Goal: Submit feedback/report problem

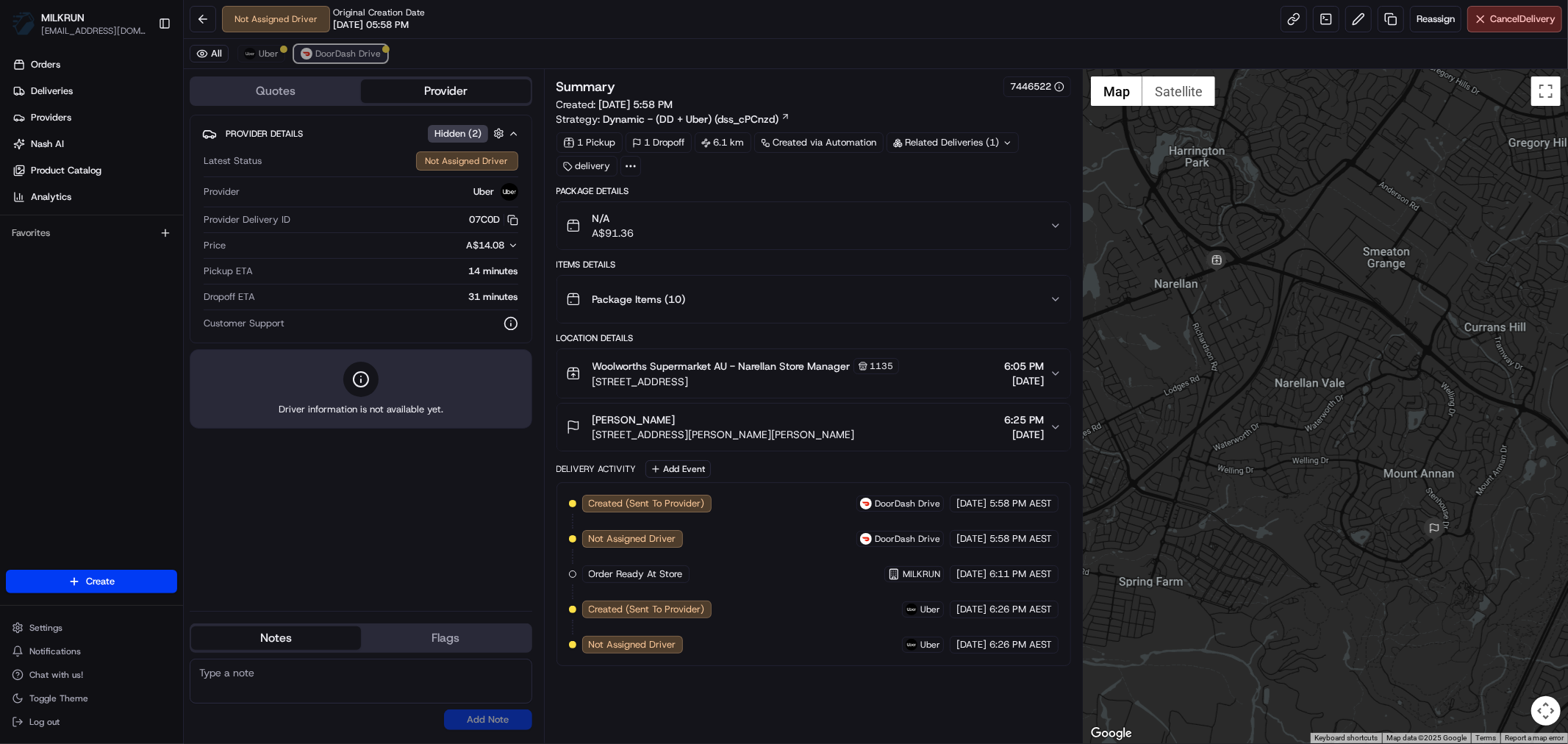
click at [337, 51] on span "DoorDash Drive" at bounding box center [347, 53] width 65 height 11
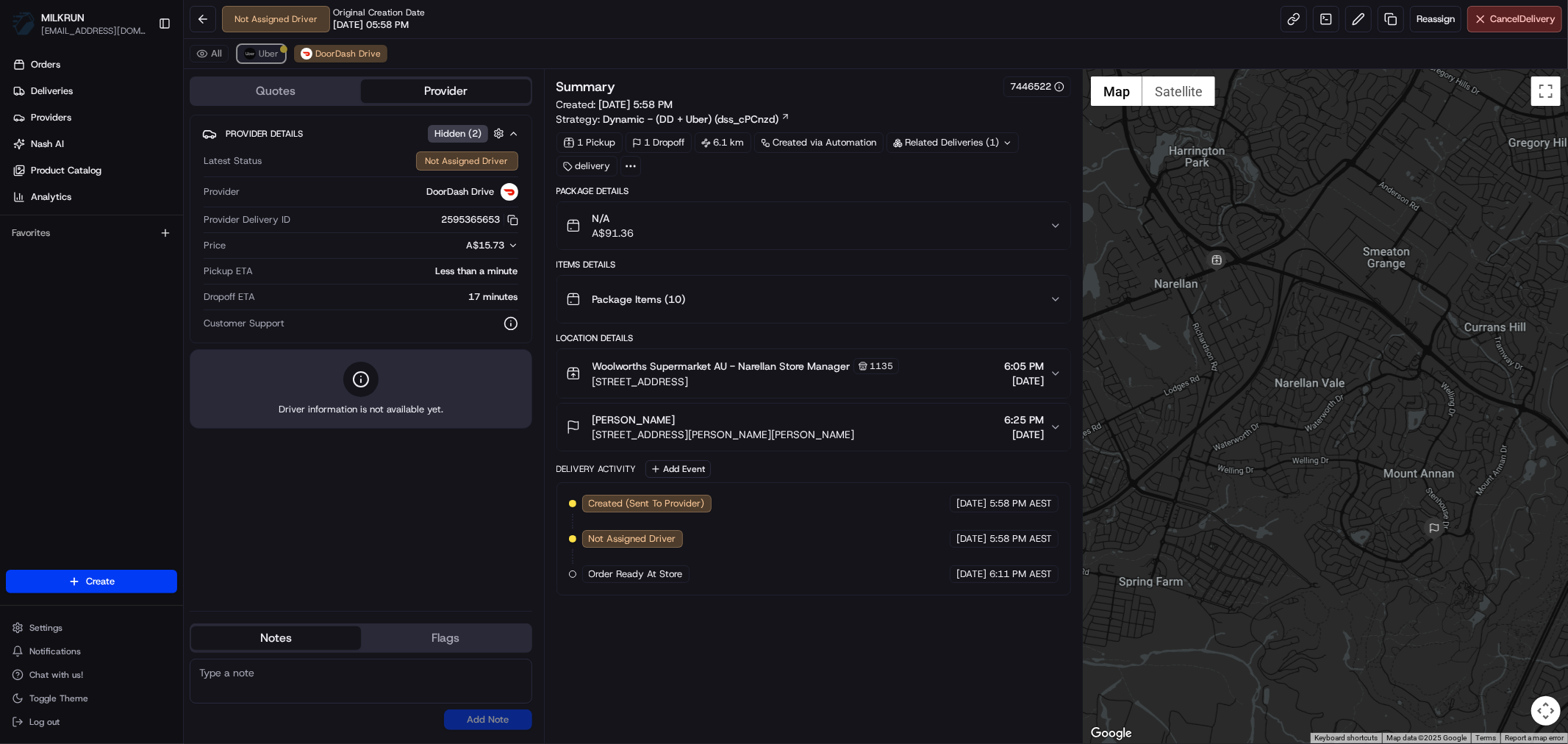
click at [260, 51] on span "Uber" at bounding box center [268, 53] width 20 height 11
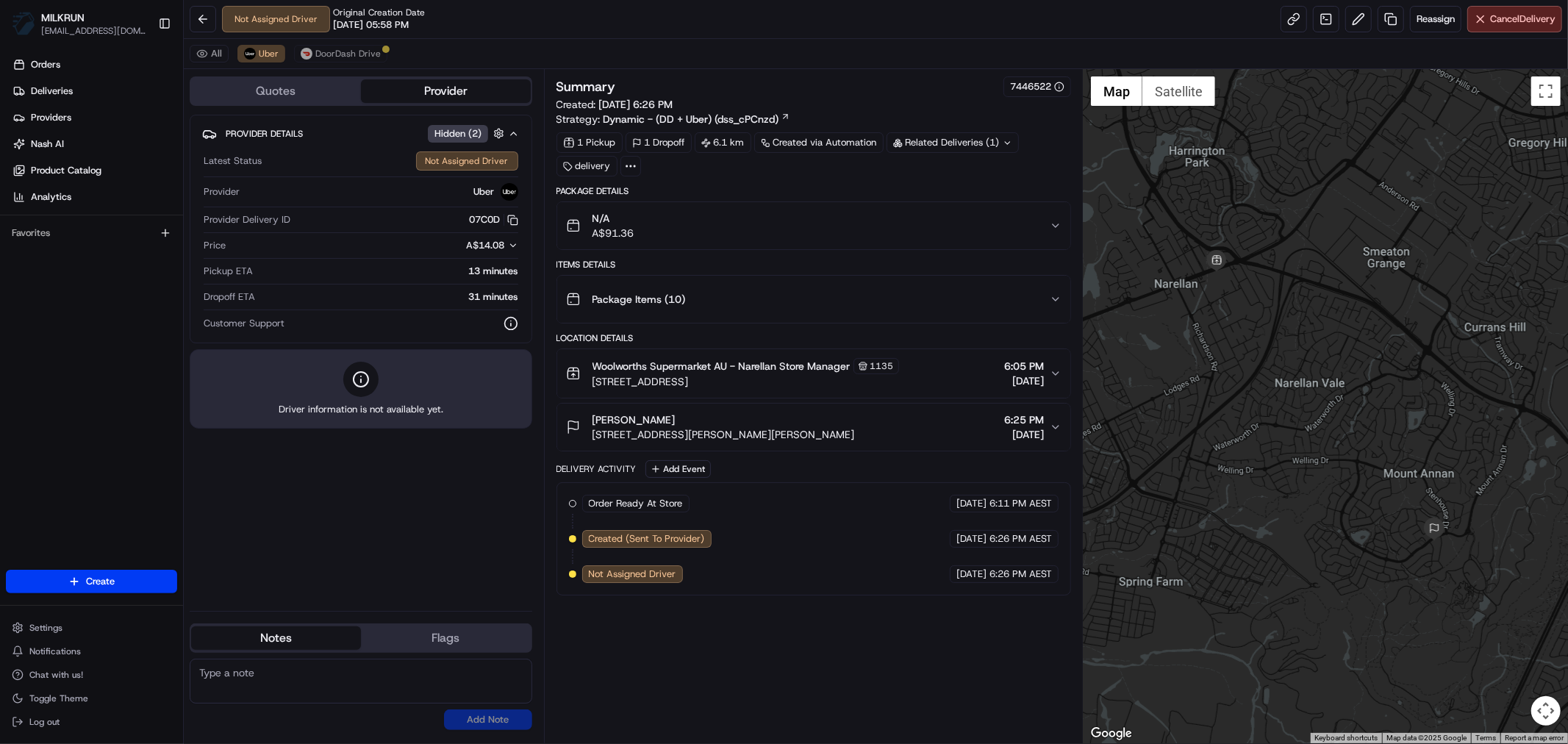
click at [335, 42] on div "All Uber DoorDash Drive" at bounding box center [876, 54] width 1384 height 30
click at [336, 55] on span "DoorDash Drive" at bounding box center [347, 53] width 65 height 11
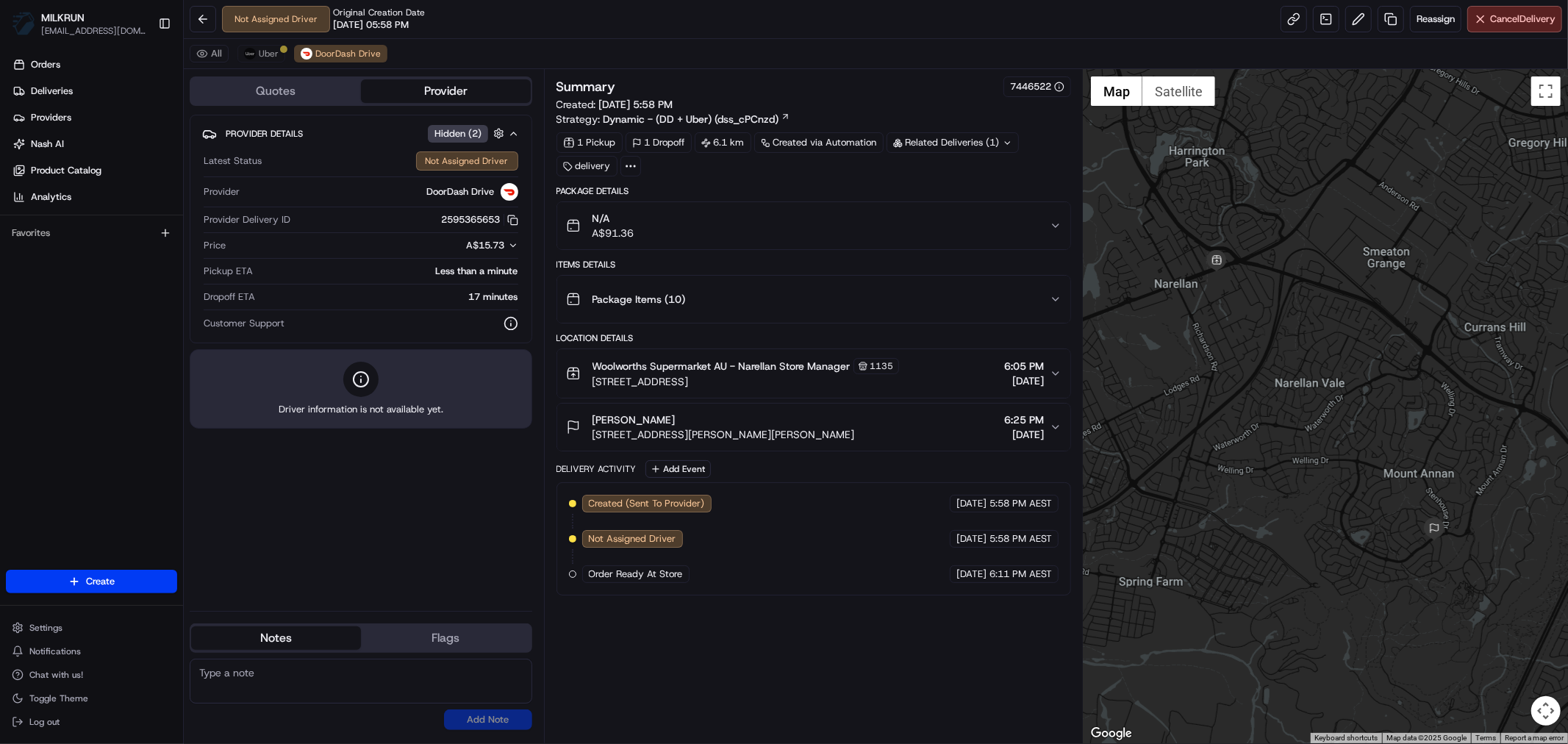
click at [259, 63] on div "All Uber DoorDash Drive" at bounding box center [876, 54] width 1384 height 30
click at [266, 57] on span "Uber" at bounding box center [268, 53] width 20 height 11
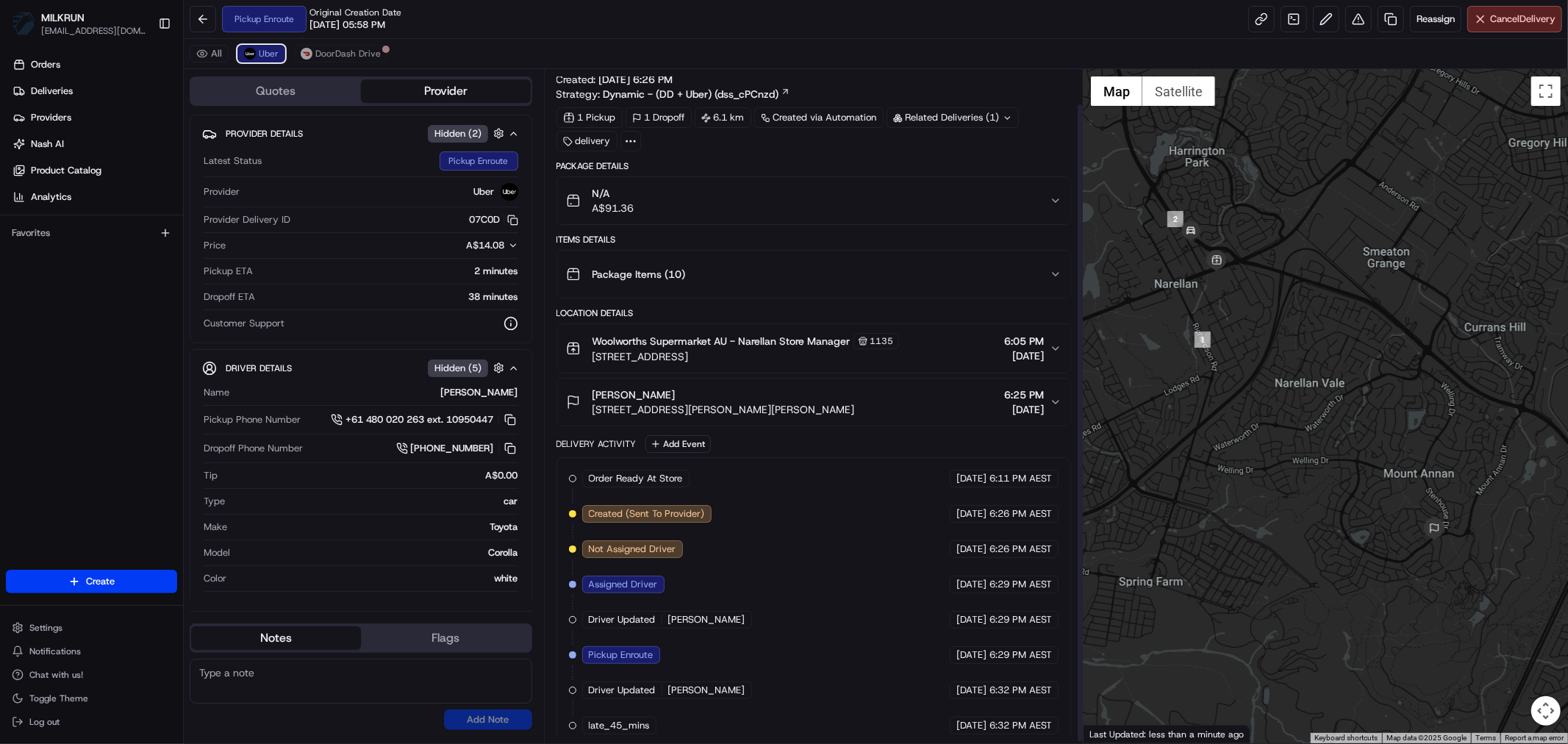
scroll to position [38, 0]
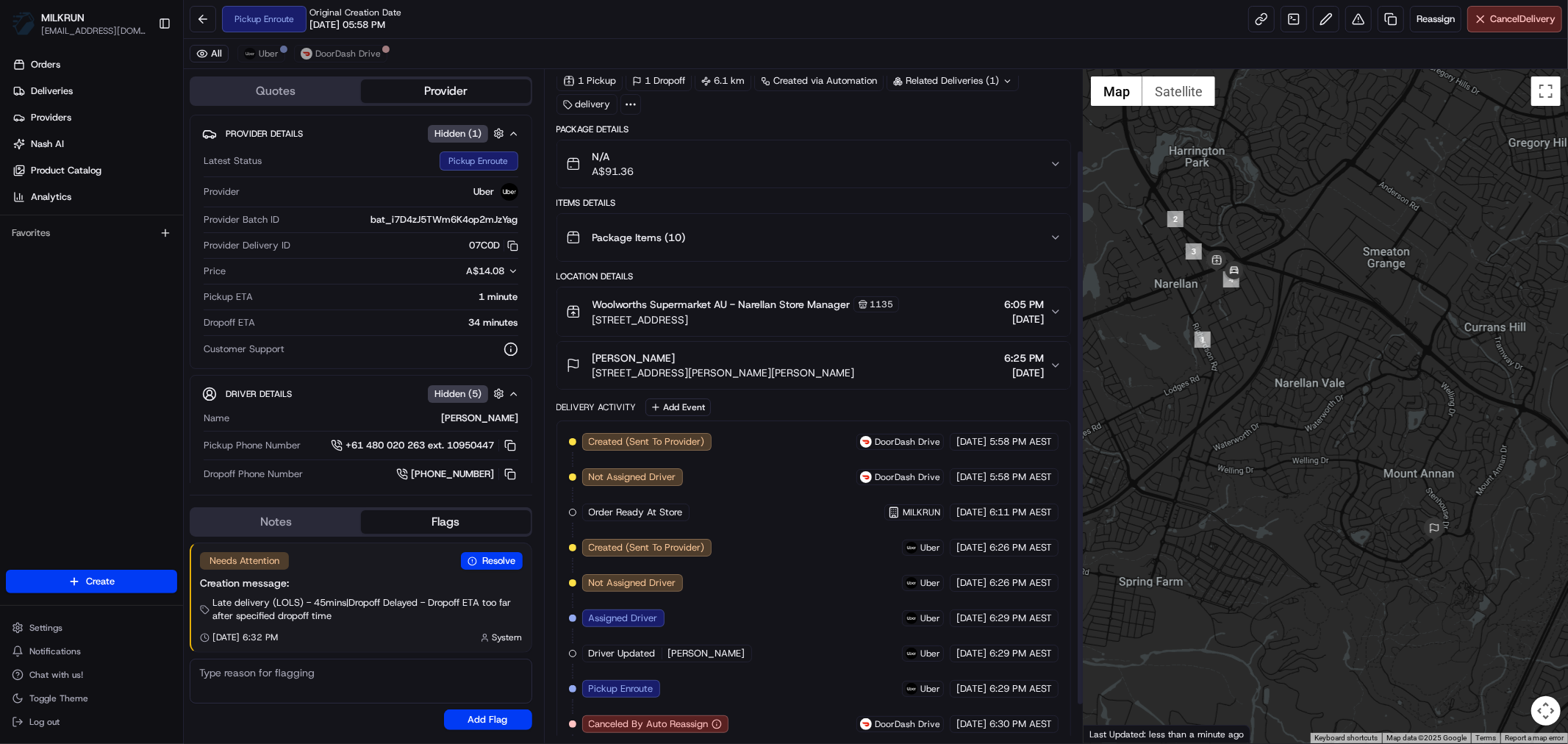
scroll to position [144, 0]
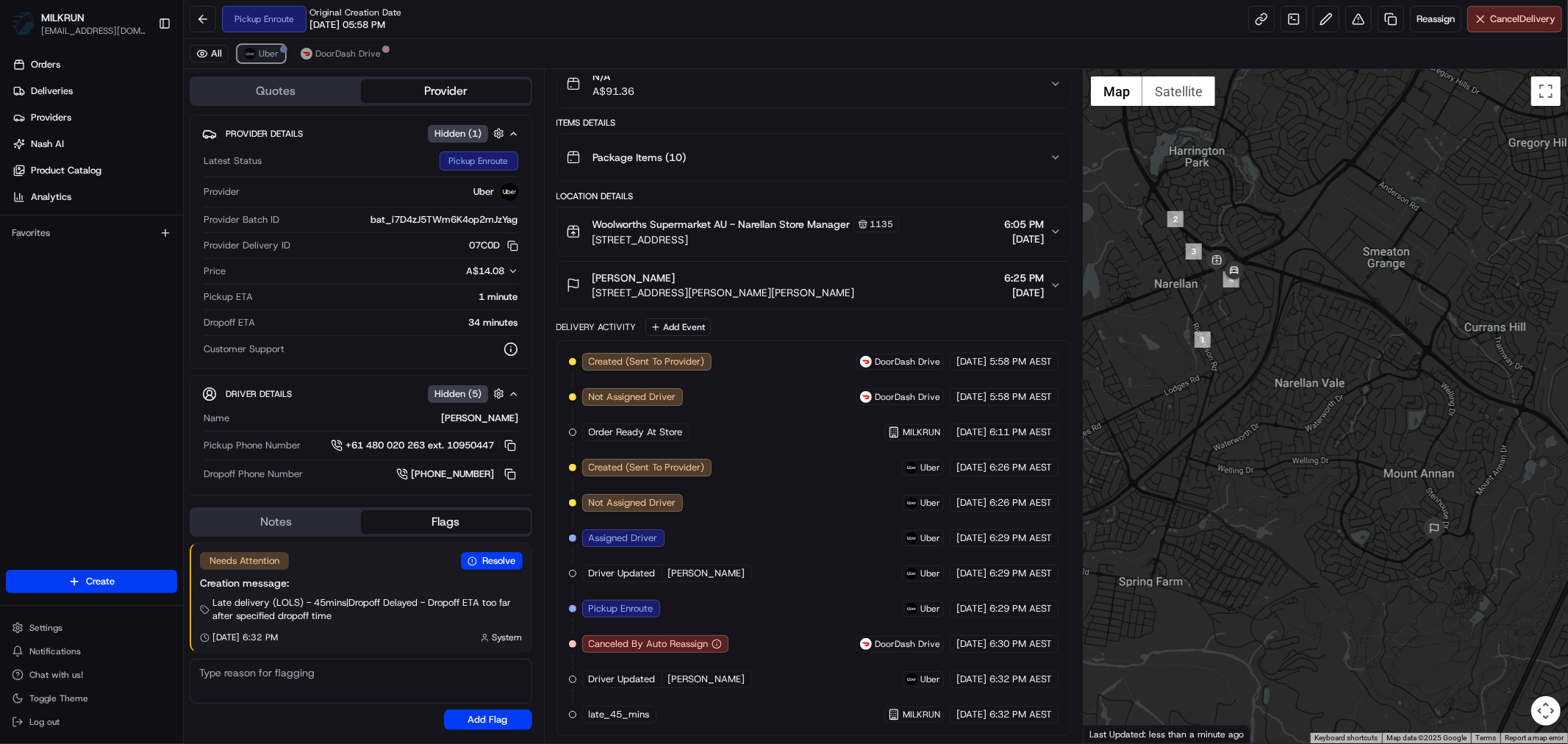
click at [263, 57] on span "Uber" at bounding box center [268, 53] width 20 height 11
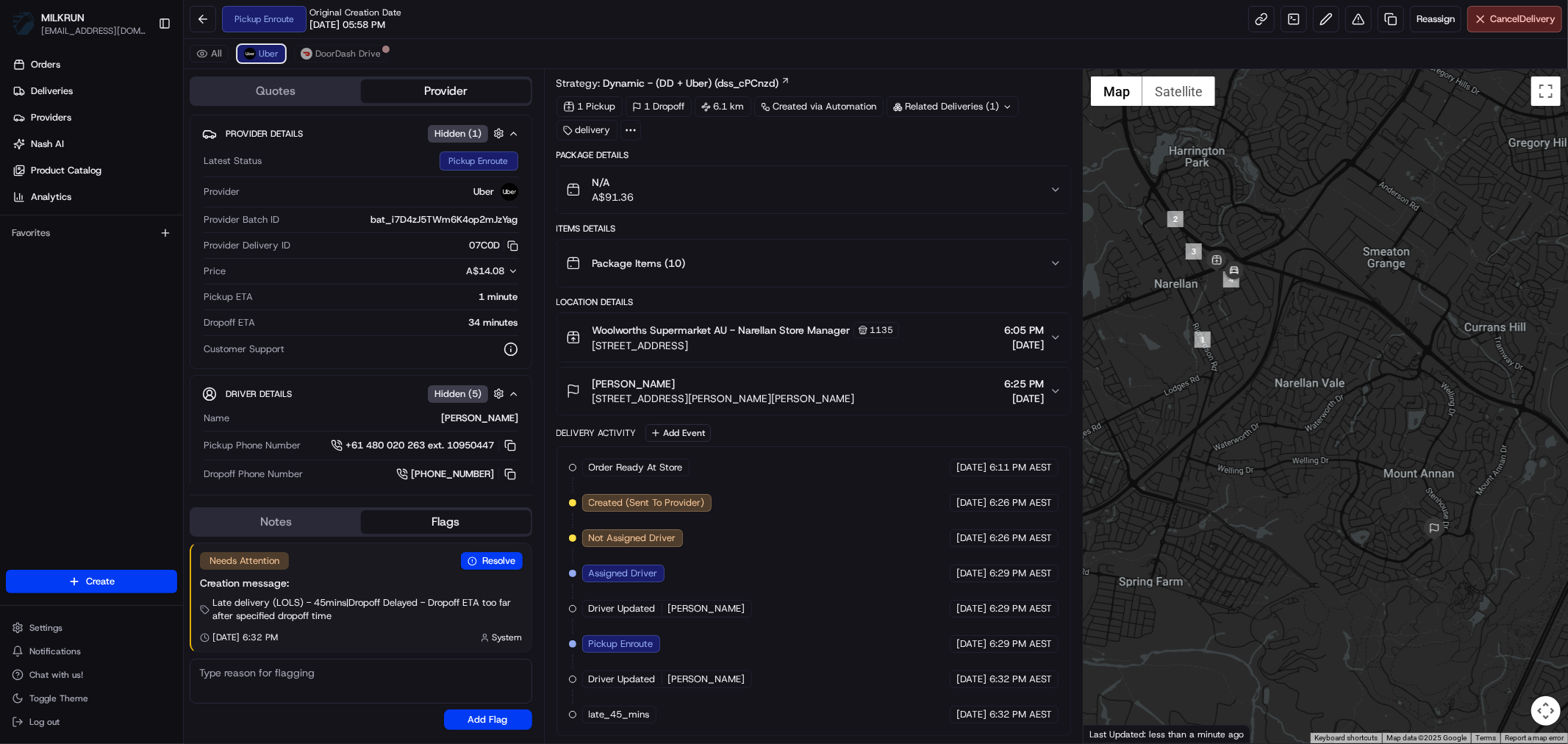
scroll to position [38, 0]
click at [109, 387] on div "Orders Deliveries Providers Nash AI Product Catalog Analytics Favorites" at bounding box center [91, 313] width 183 height 531
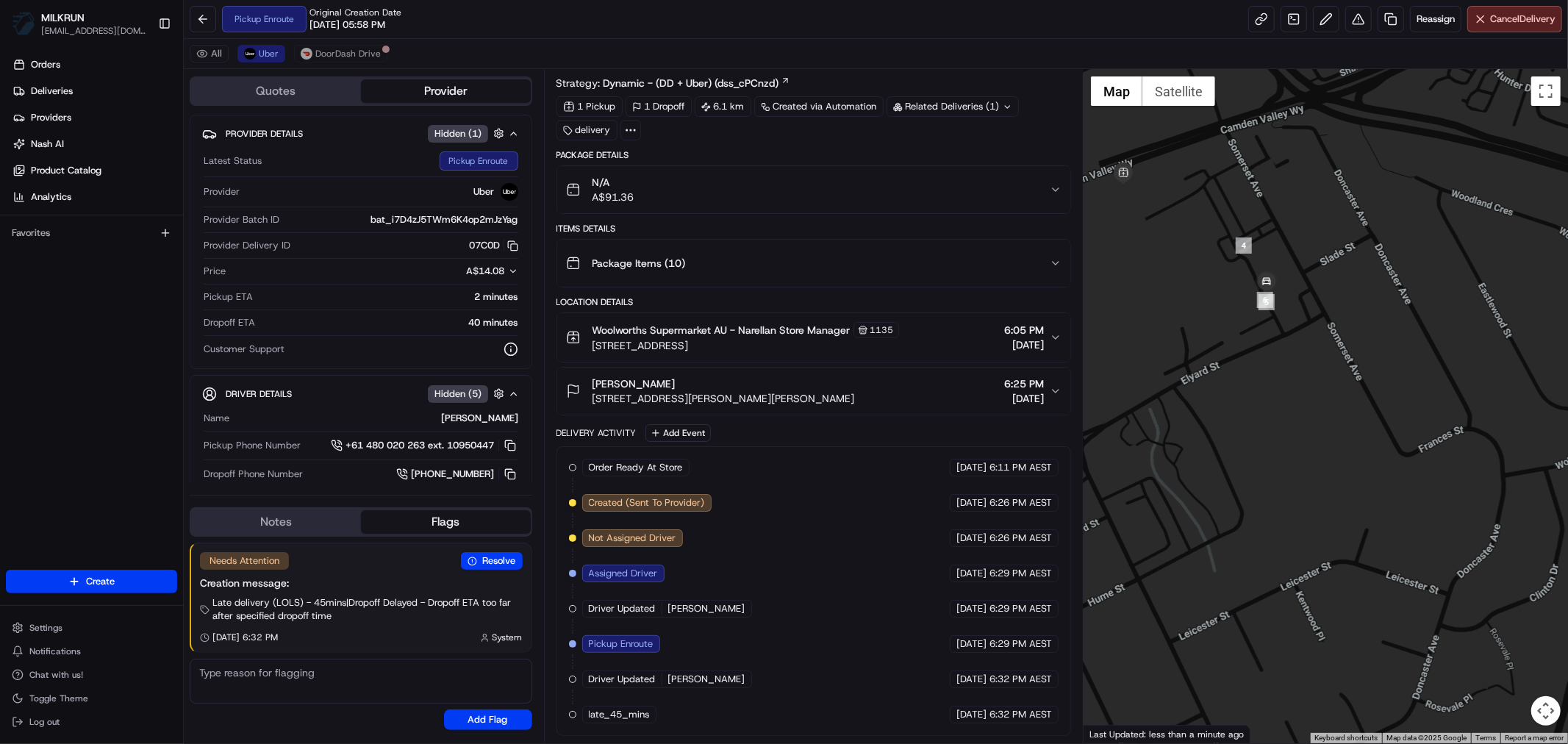
click at [435, 519] on button "Flags" at bounding box center [445, 522] width 170 height 24
click at [290, 531] on button "Notes" at bounding box center [275, 522] width 170 height 24
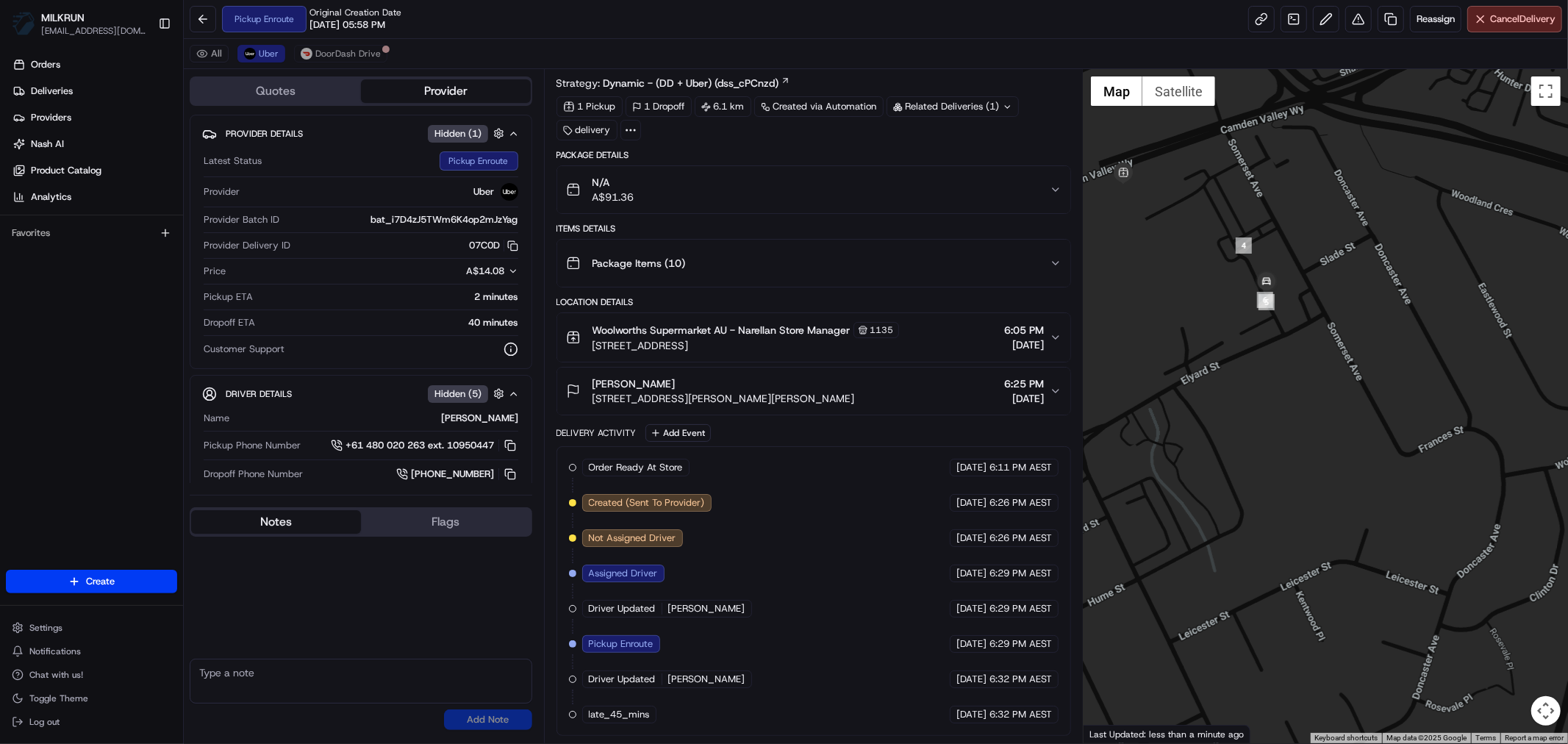
click at [395, 525] on button "Flags" at bounding box center [445, 522] width 170 height 24
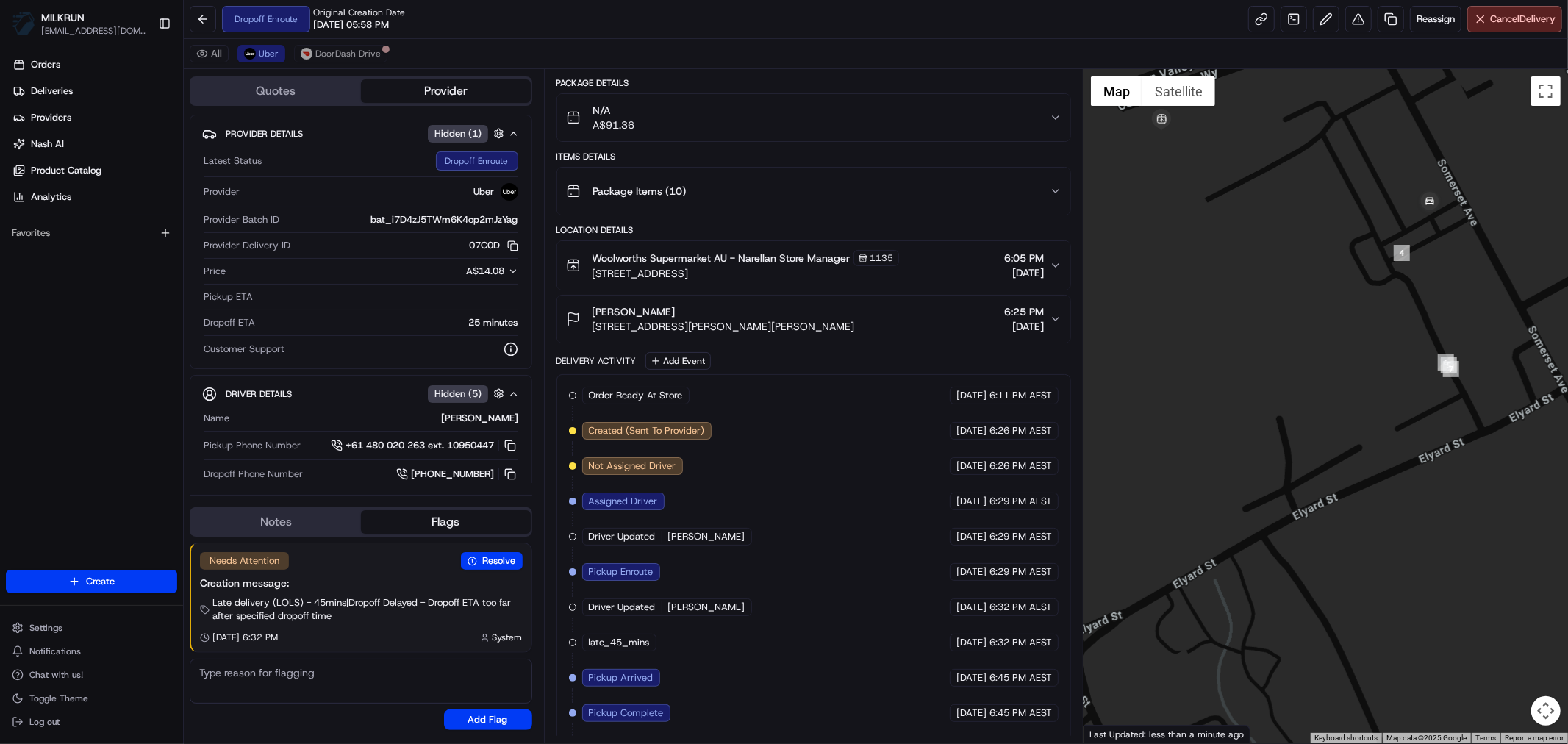
scroll to position [144, 0]
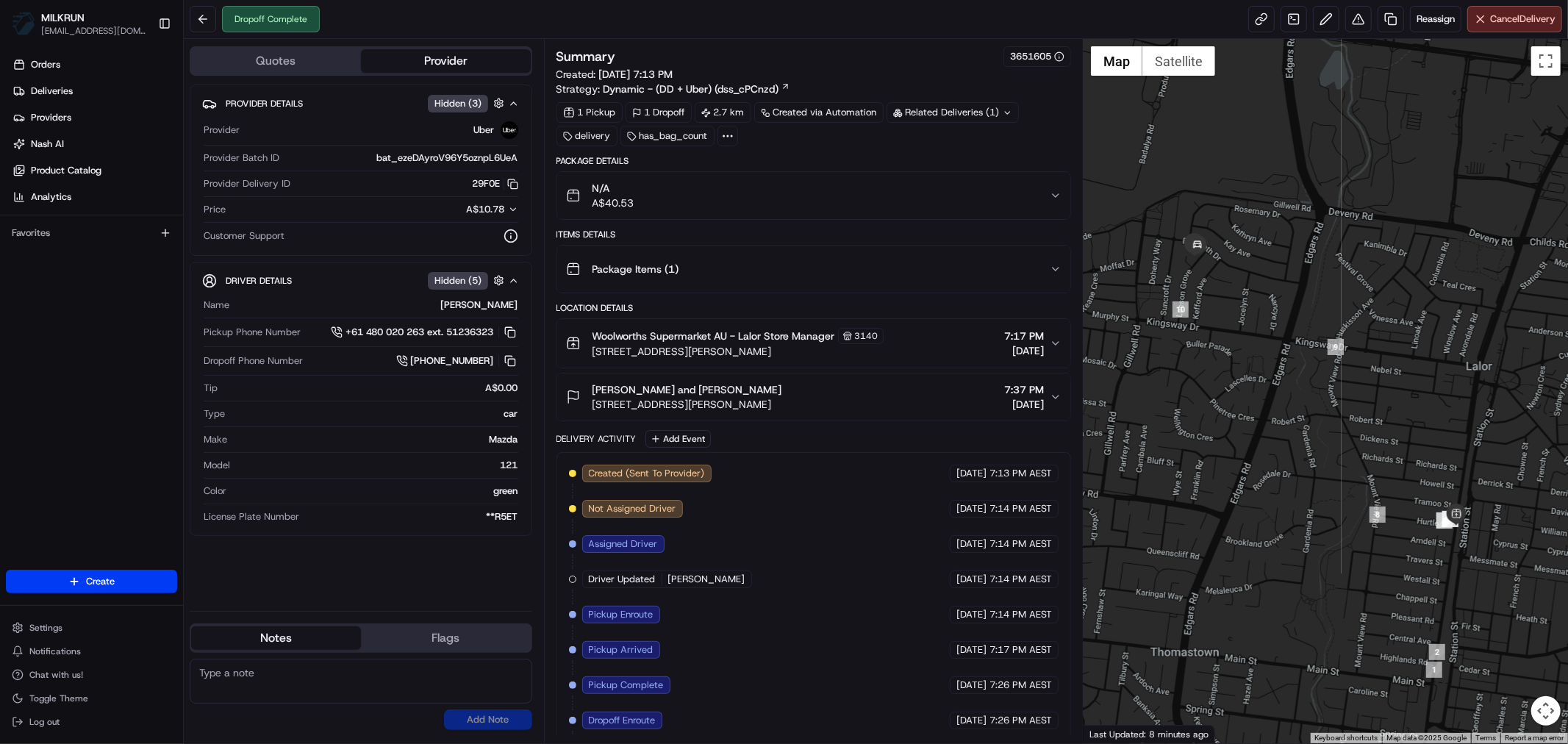
click at [1050, 195] on icon "button" at bounding box center [1056, 195] width 11 height 11
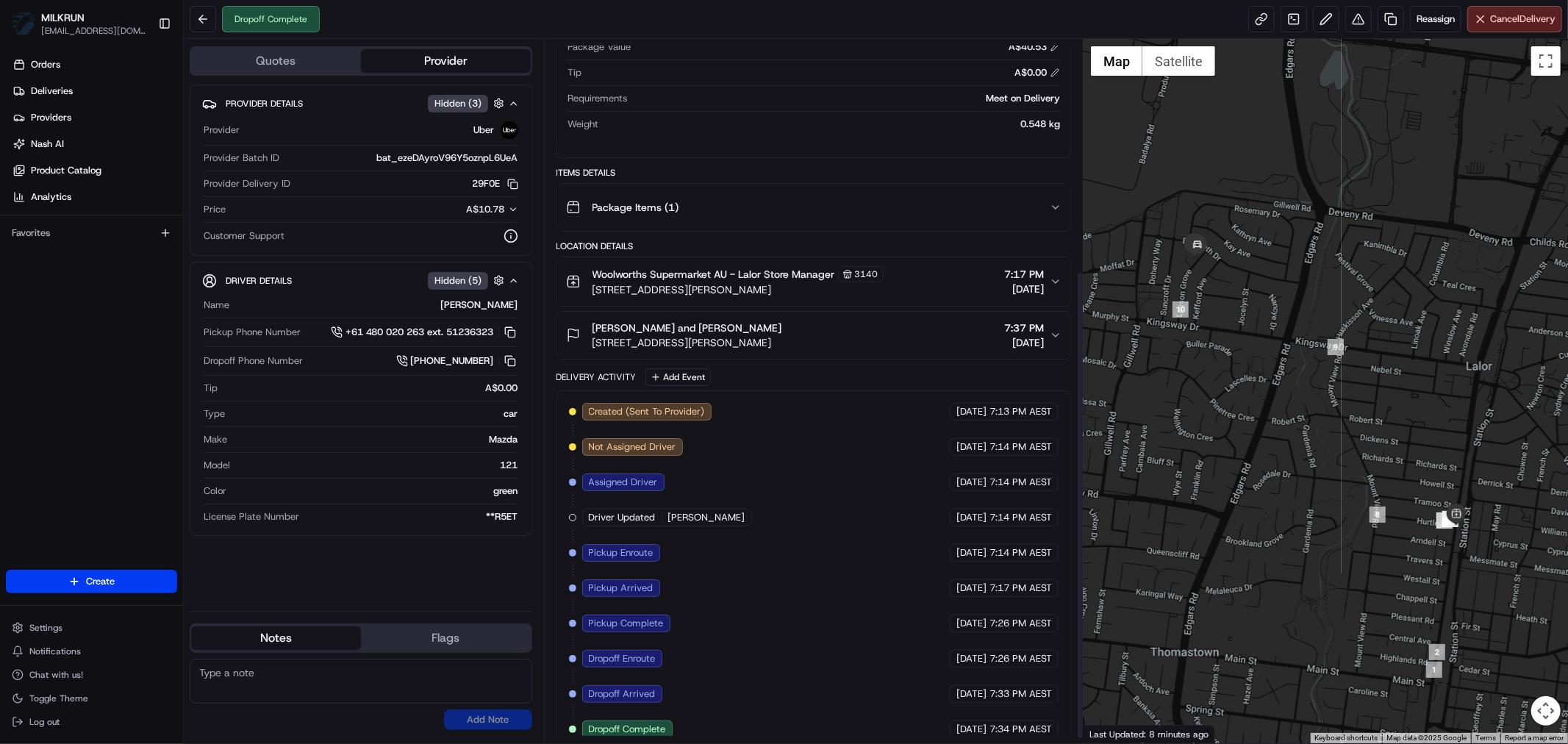
scroll to position [354, 0]
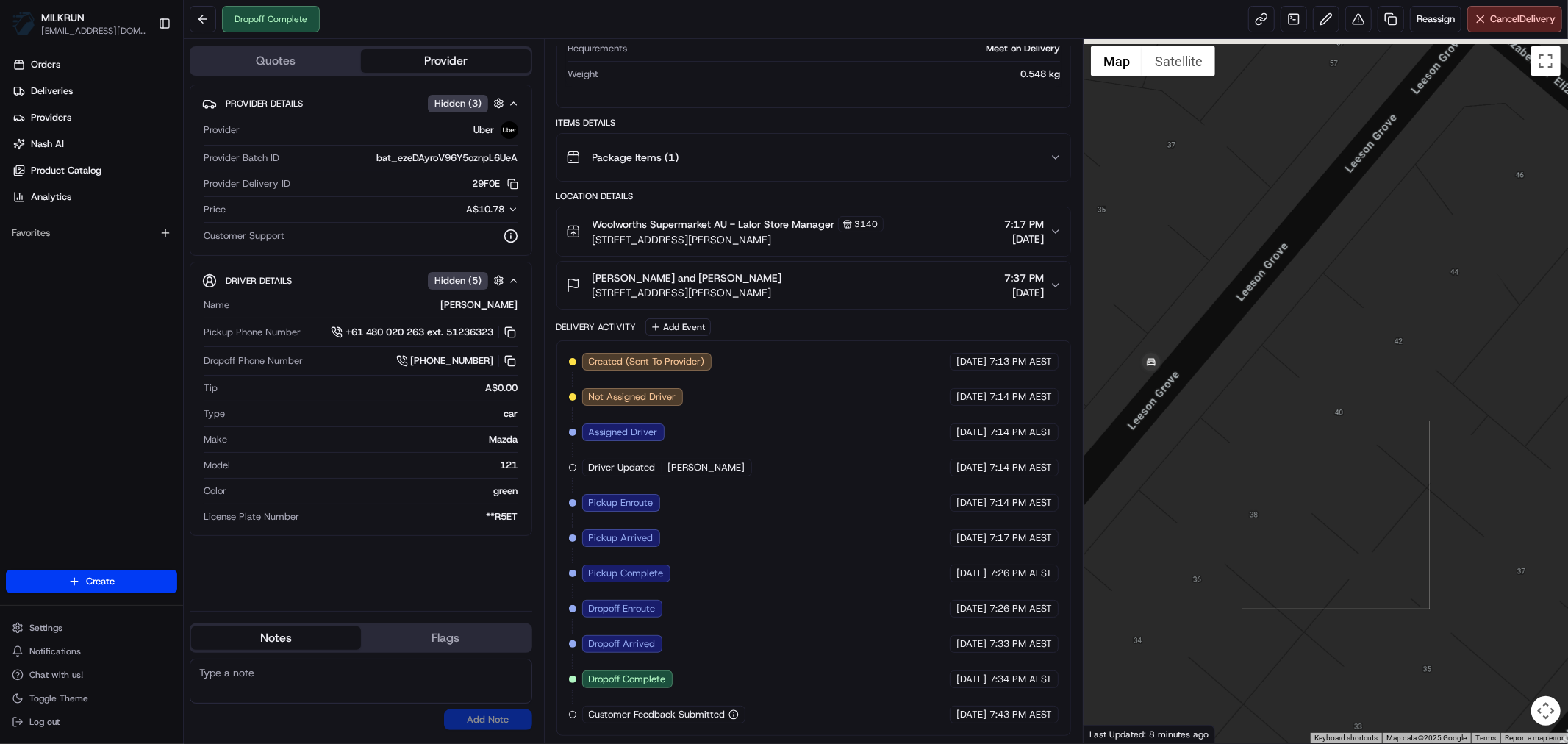
drag, startPoint x: 1196, startPoint y: 186, endPoint x: 1282, endPoint y: 541, distance: 365.3
click at [1282, 541] on div at bounding box center [1325, 391] width 485 height 704
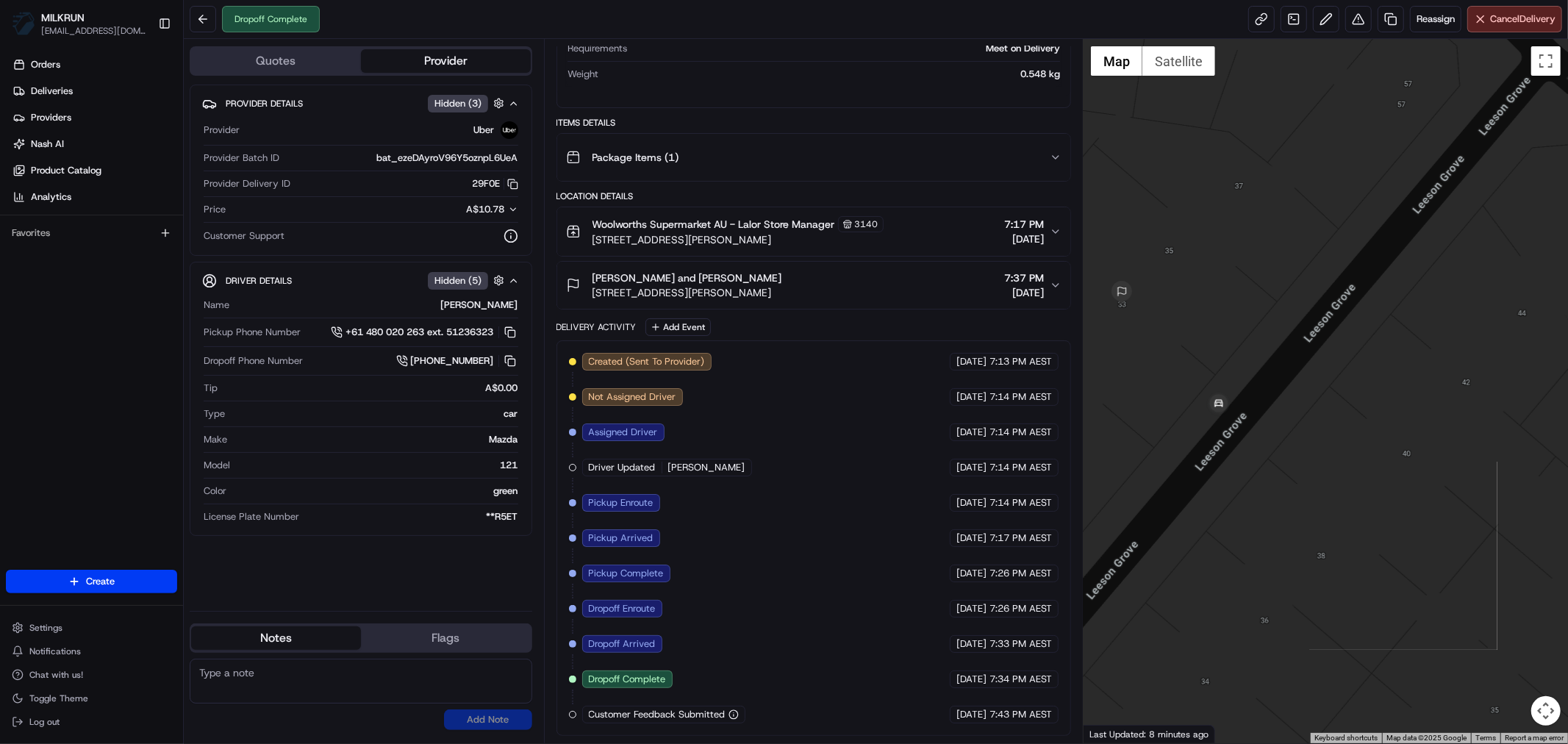
drag, startPoint x: 1246, startPoint y: 420, endPoint x: 1310, endPoint y: 441, distance: 67.4
click at [1301, 436] on div at bounding box center [1325, 391] width 485 height 704
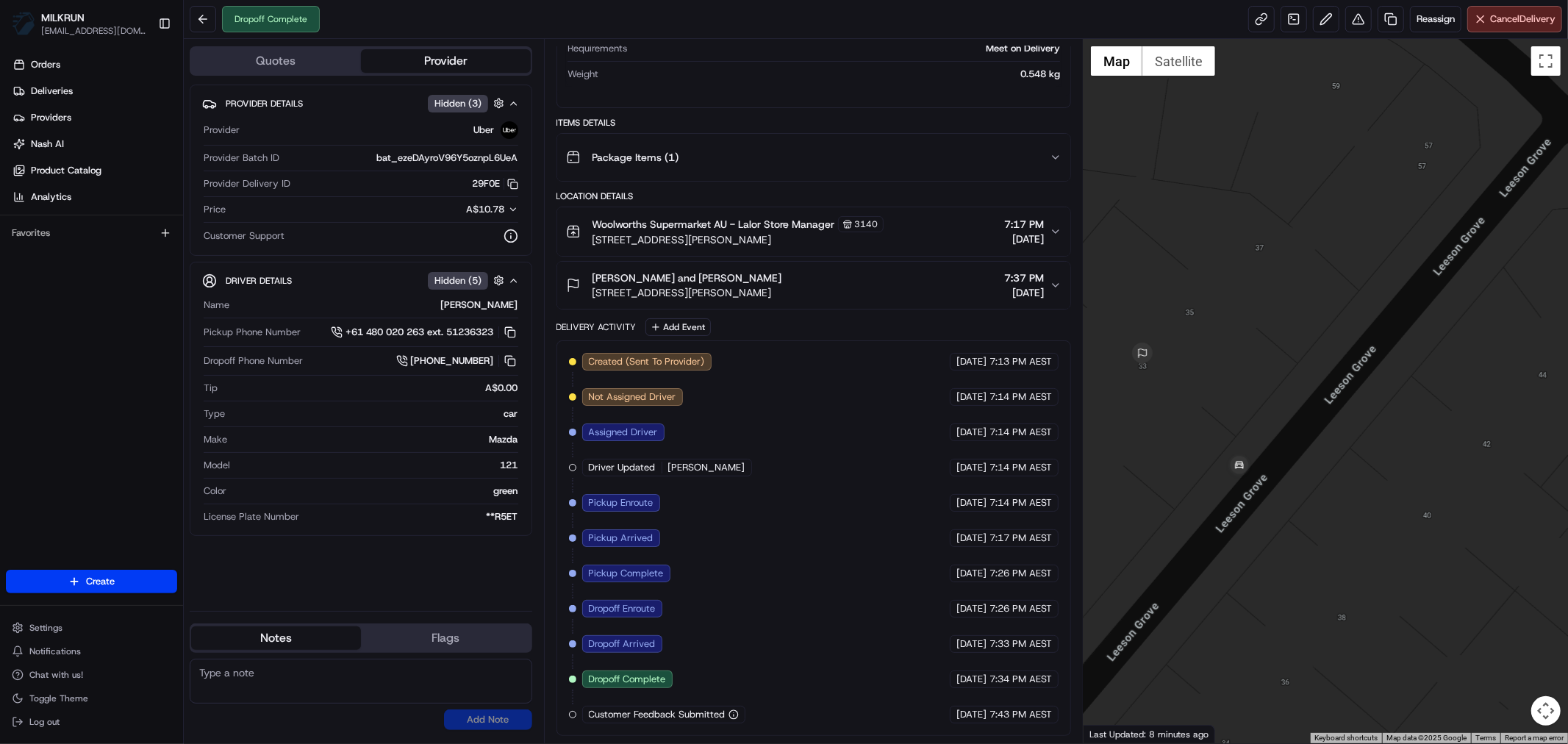
drag, startPoint x: 1288, startPoint y: 372, endPoint x: 1314, endPoint y: 445, distance: 77.5
click at [1314, 445] on div at bounding box center [1325, 391] width 485 height 704
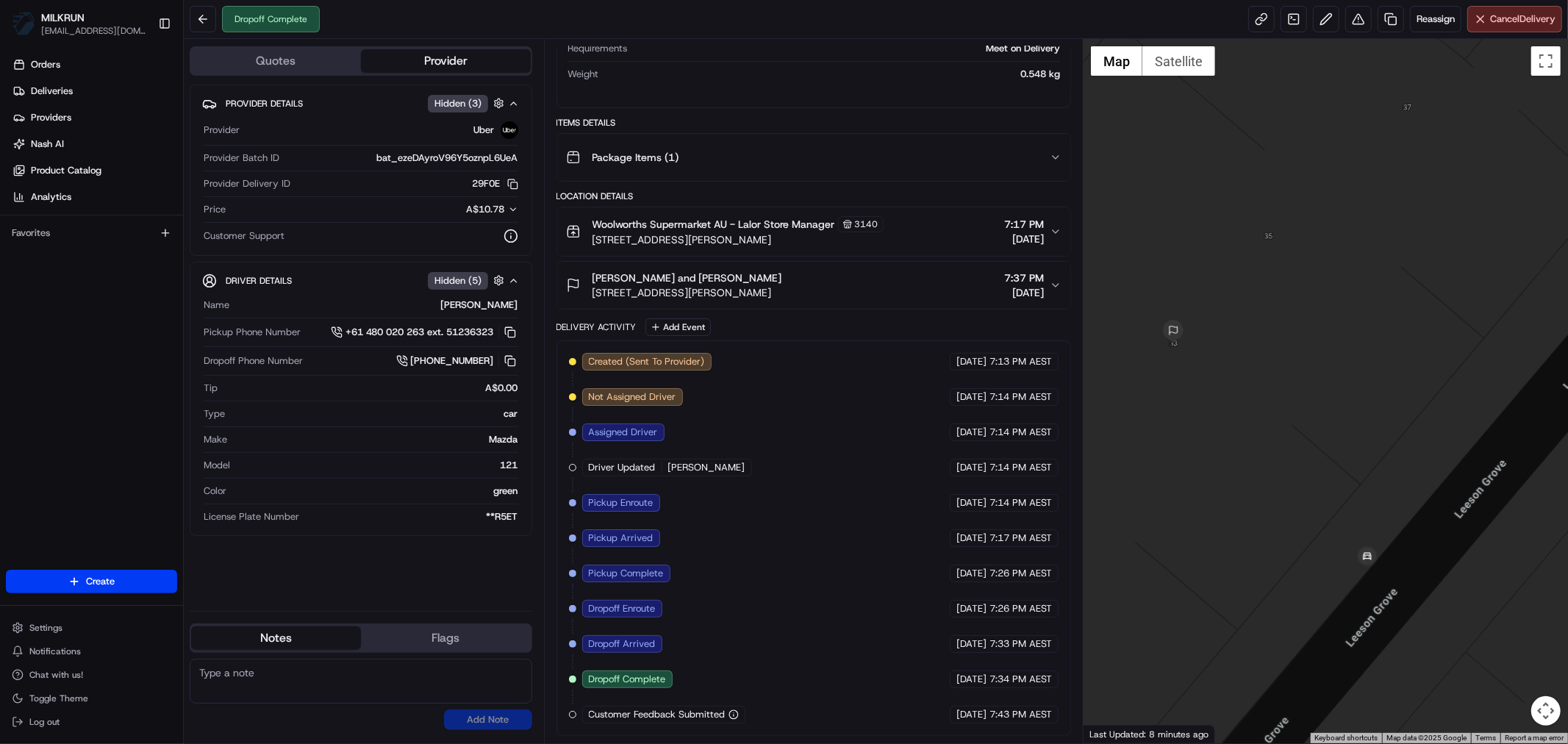
drag, startPoint x: 1259, startPoint y: 408, endPoint x: 1356, endPoint y: 388, distance: 99.0
click at [1356, 388] on div at bounding box center [1325, 391] width 485 height 704
click at [1353, 16] on button at bounding box center [1358, 19] width 27 height 27
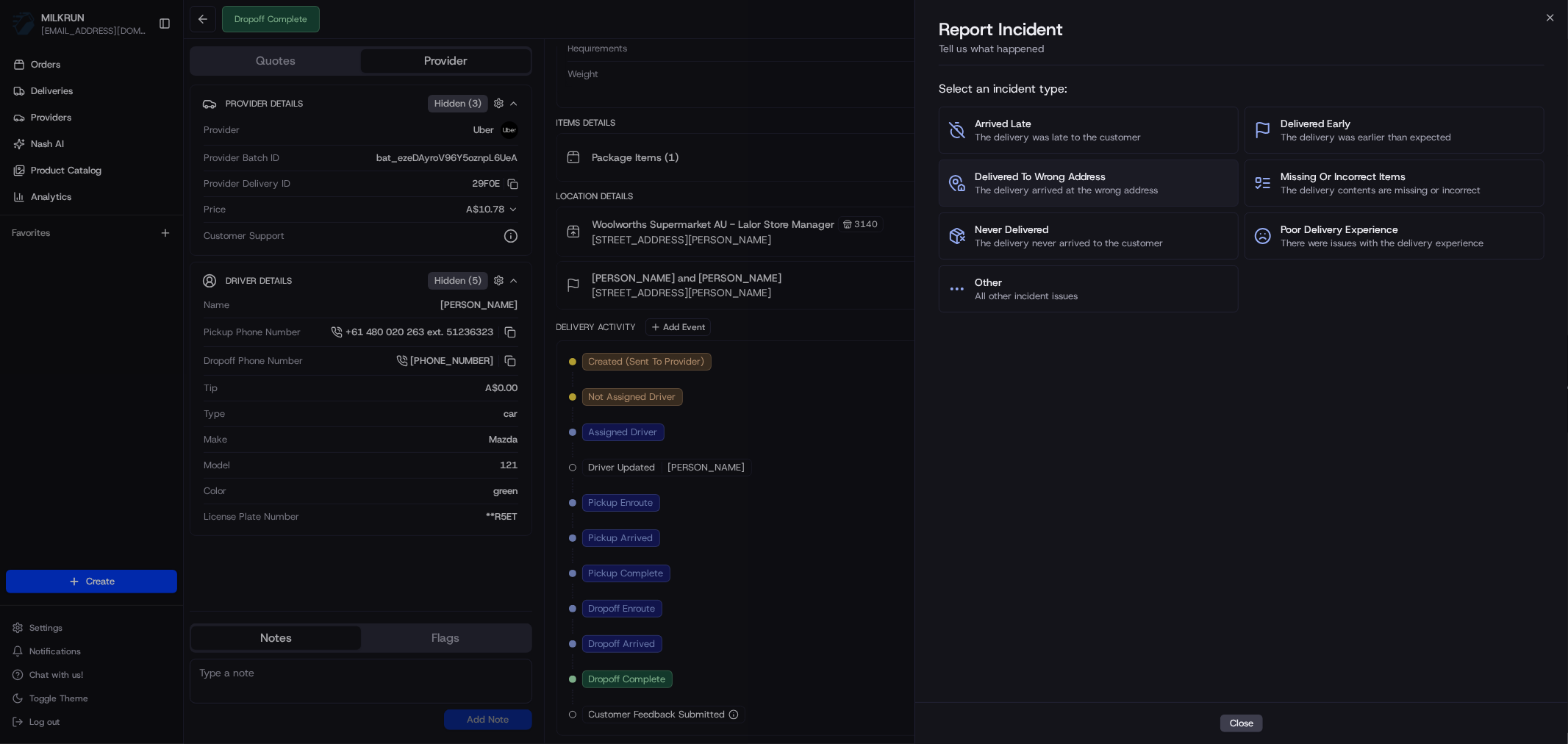
click at [1105, 182] on span "Delivered To Wrong Address" at bounding box center [1065, 176] width 183 height 14
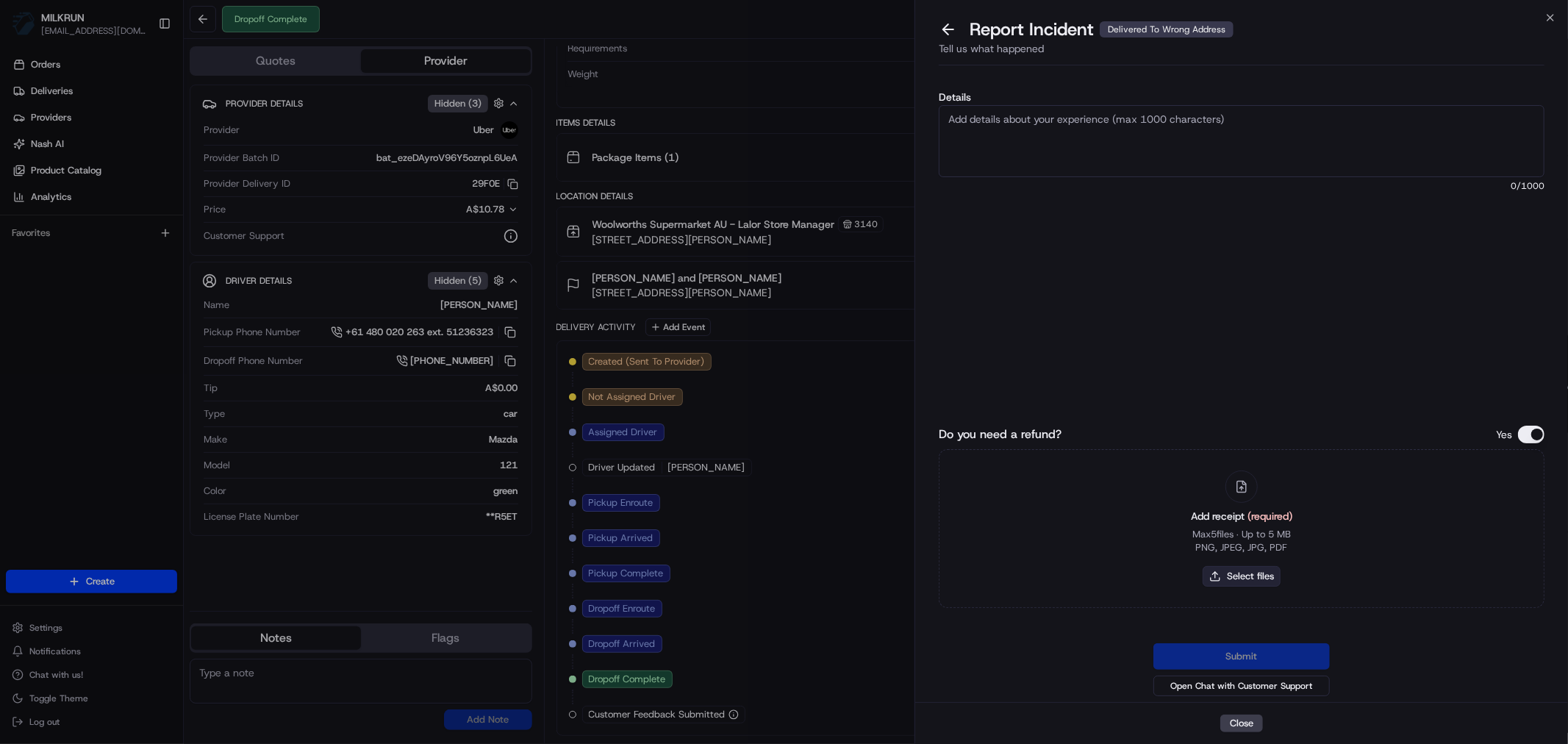
click at [1246, 576] on button "Select files" at bounding box center [1242, 577] width 78 height 21
type input "C:\fakepath\Julie and chris.pdf"
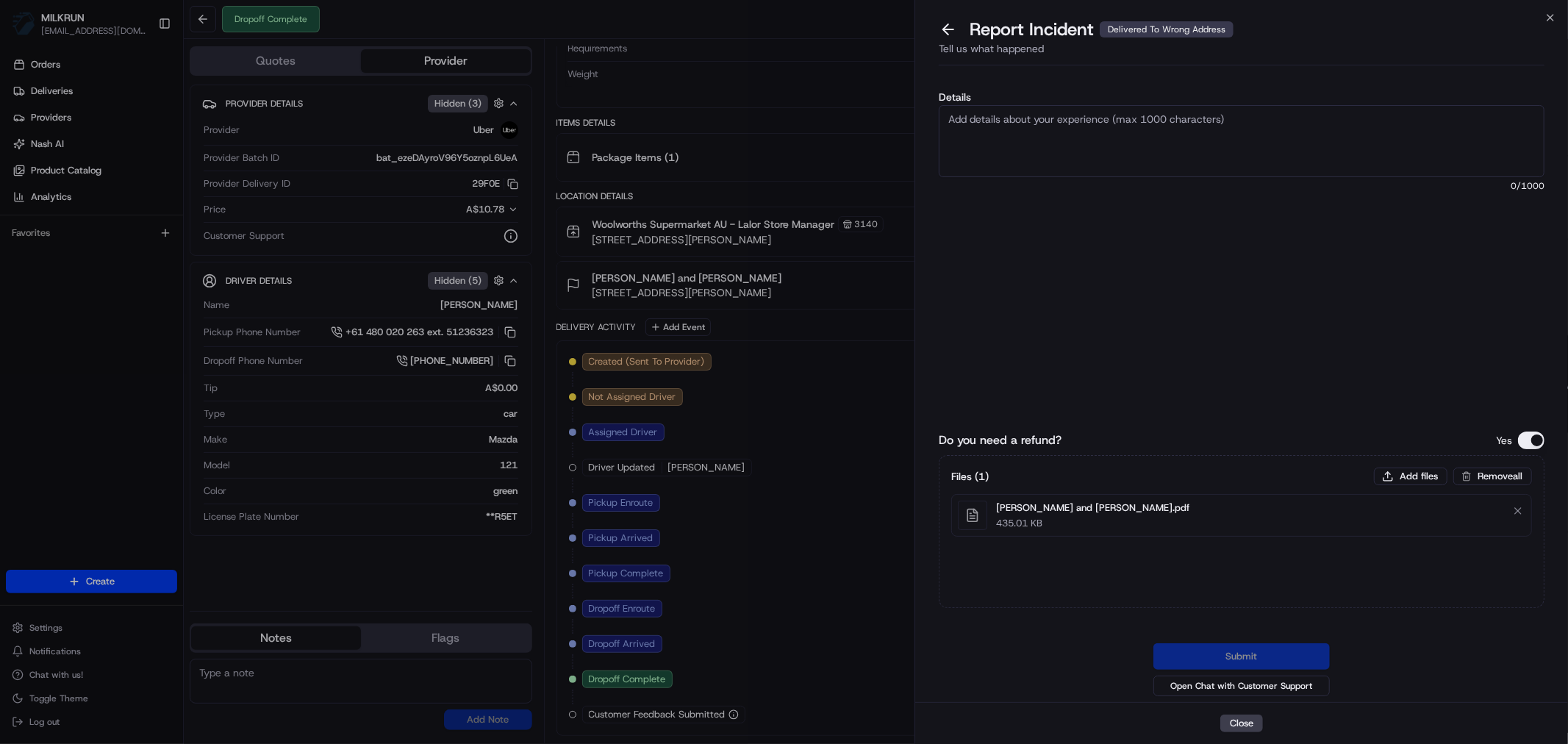
click at [1051, 133] on textarea "Details" at bounding box center [1241, 141] width 605 height 72
click at [1039, 110] on textarea "cx reported" at bounding box center [1241, 141] width 605 height 72
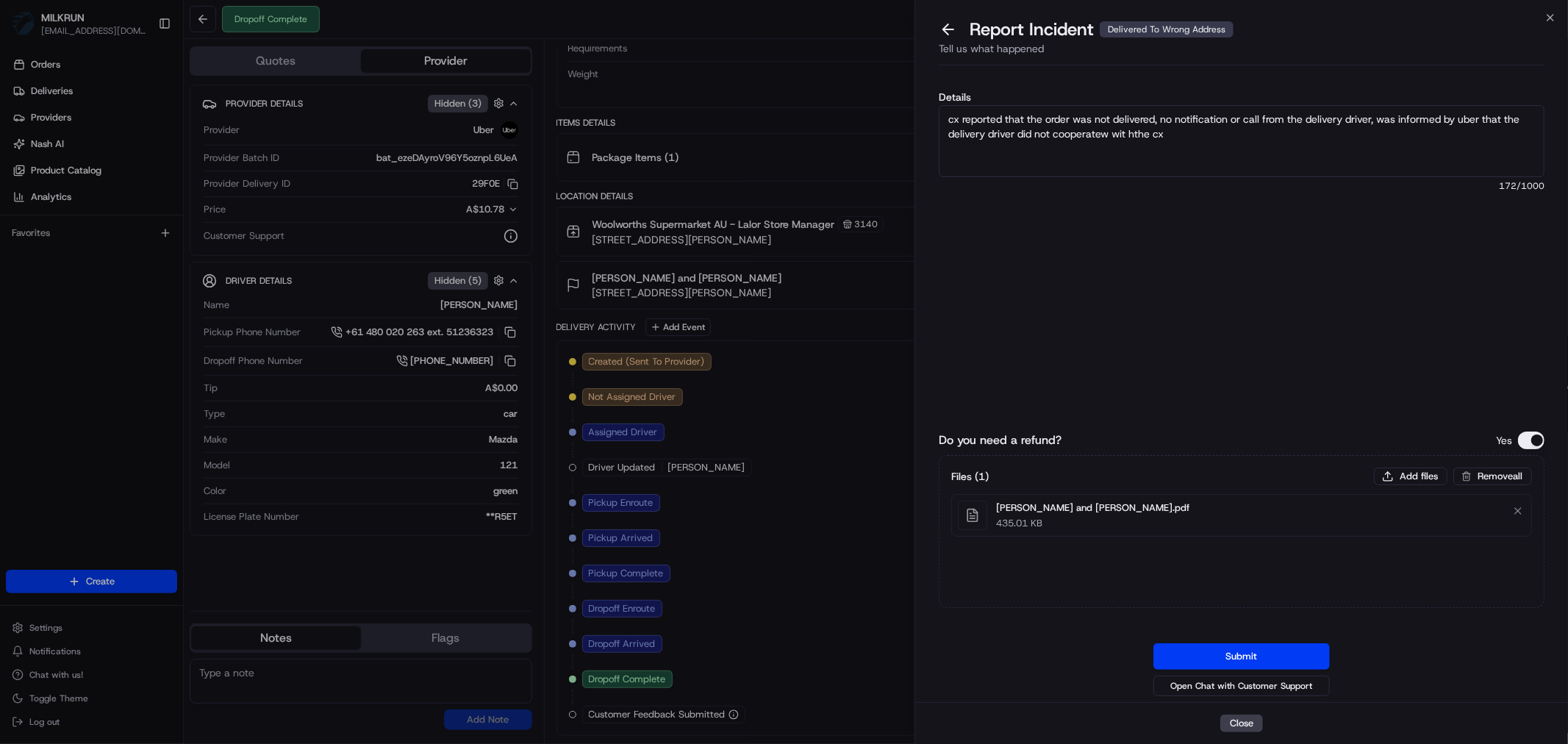
click at [1106, 140] on textarea "cx reported that the order was not delivered, no notification or call from the …" at bounding box center [1241, 141] width 605 height 72
click at [1129, 135] on textarea "cx reported that the order was not delivered, no notification or call from the …" at bounding box center [1241, 141] width 605 height 72
click at [1172, 137] on textarea "cx reported that the order was not delivered, no notification or call from the …" at bounding box center [1241, 141] width 605 height 72
type textarea "cx reported that the order was not delivered, no notification or call from the …"
click at [1264, 659] on button "Submit" at bounding box center [1242, 657] width 176 height 27
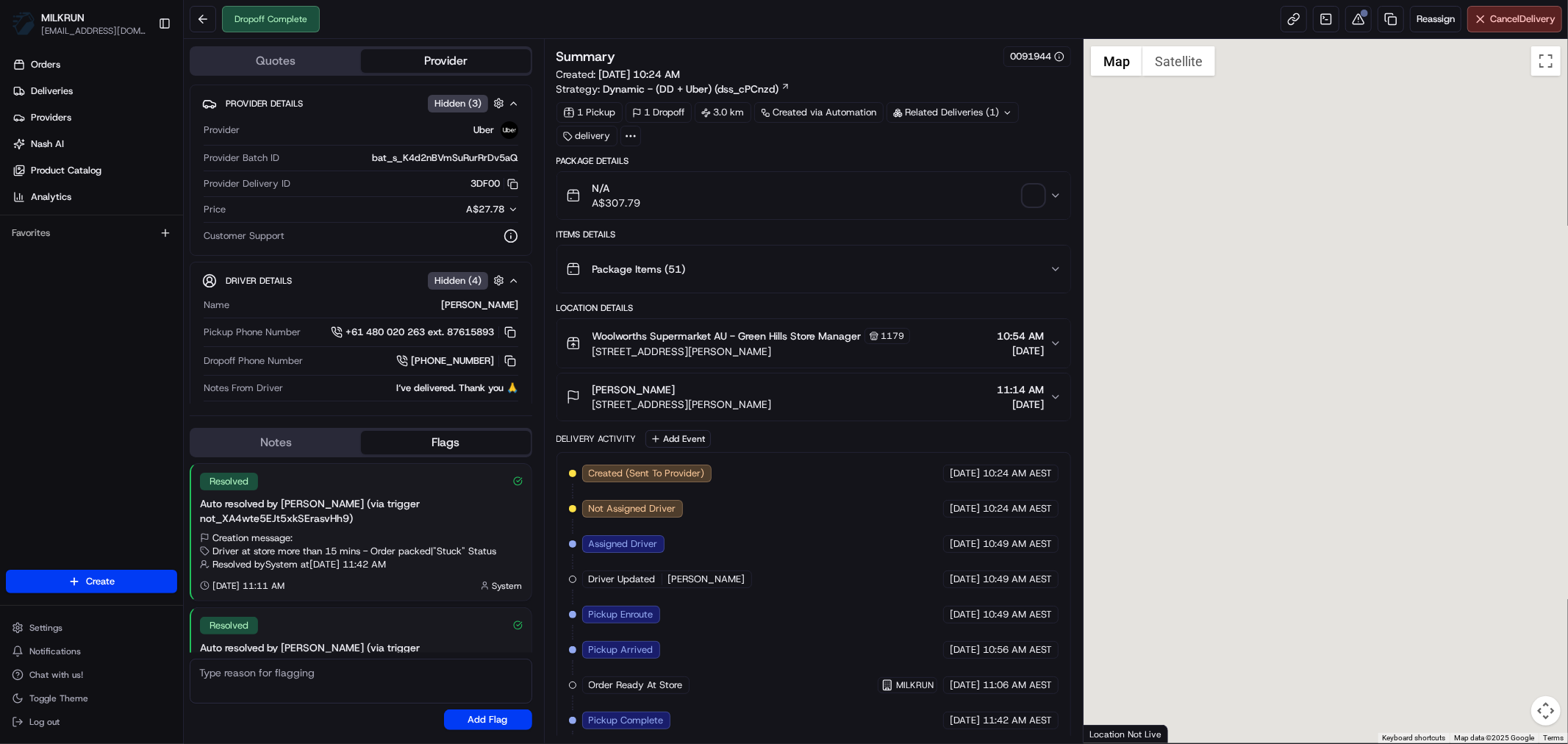
scroll to position [91, 0]
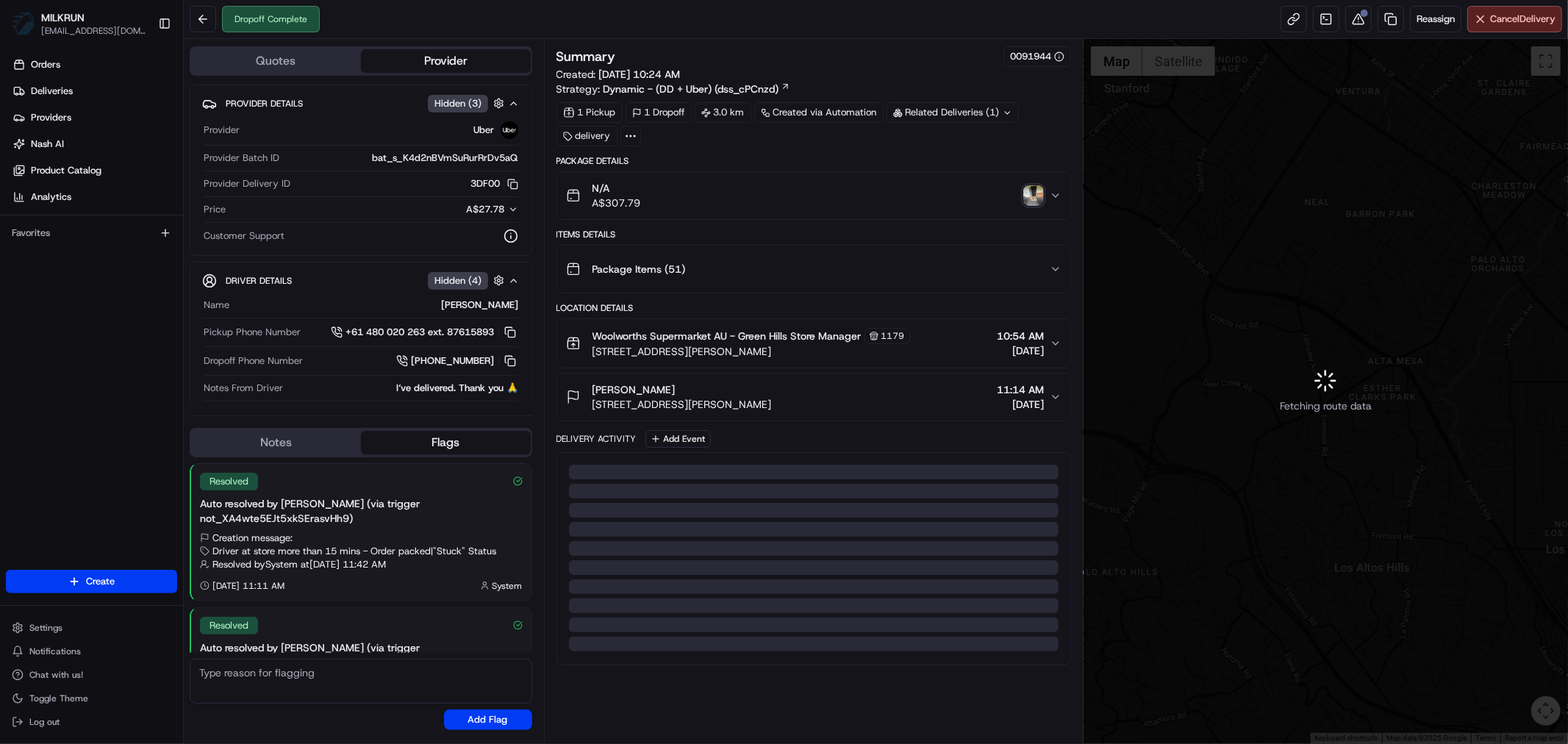
scroll to position [91, 0]
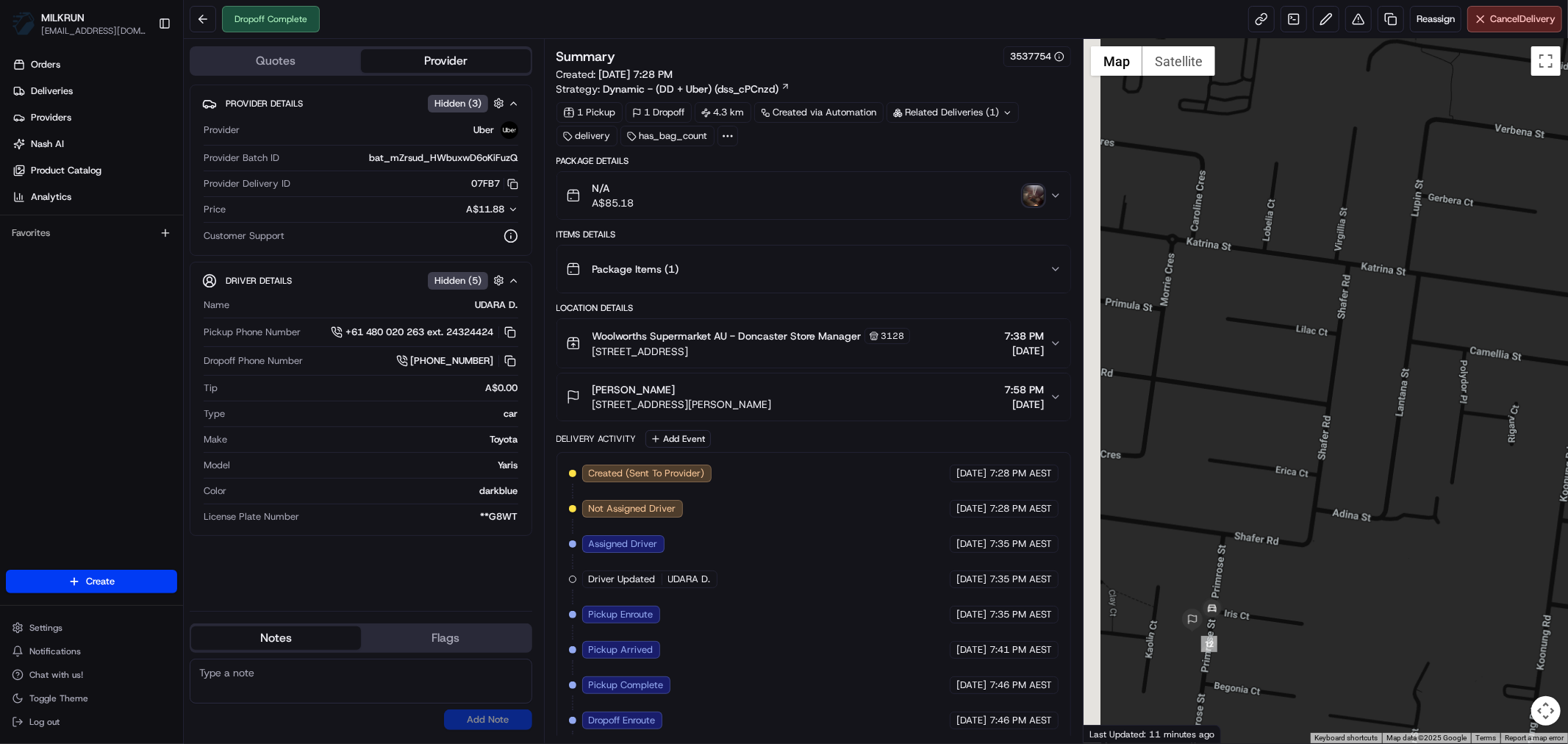
drag, startPoint x: 1209, startPoint y: 567, endPoint x: 1282, endPoint y: 478, distance: 115.1
click at [1272, 488] on div at bounding box center [1325, 391] width 485 height 704
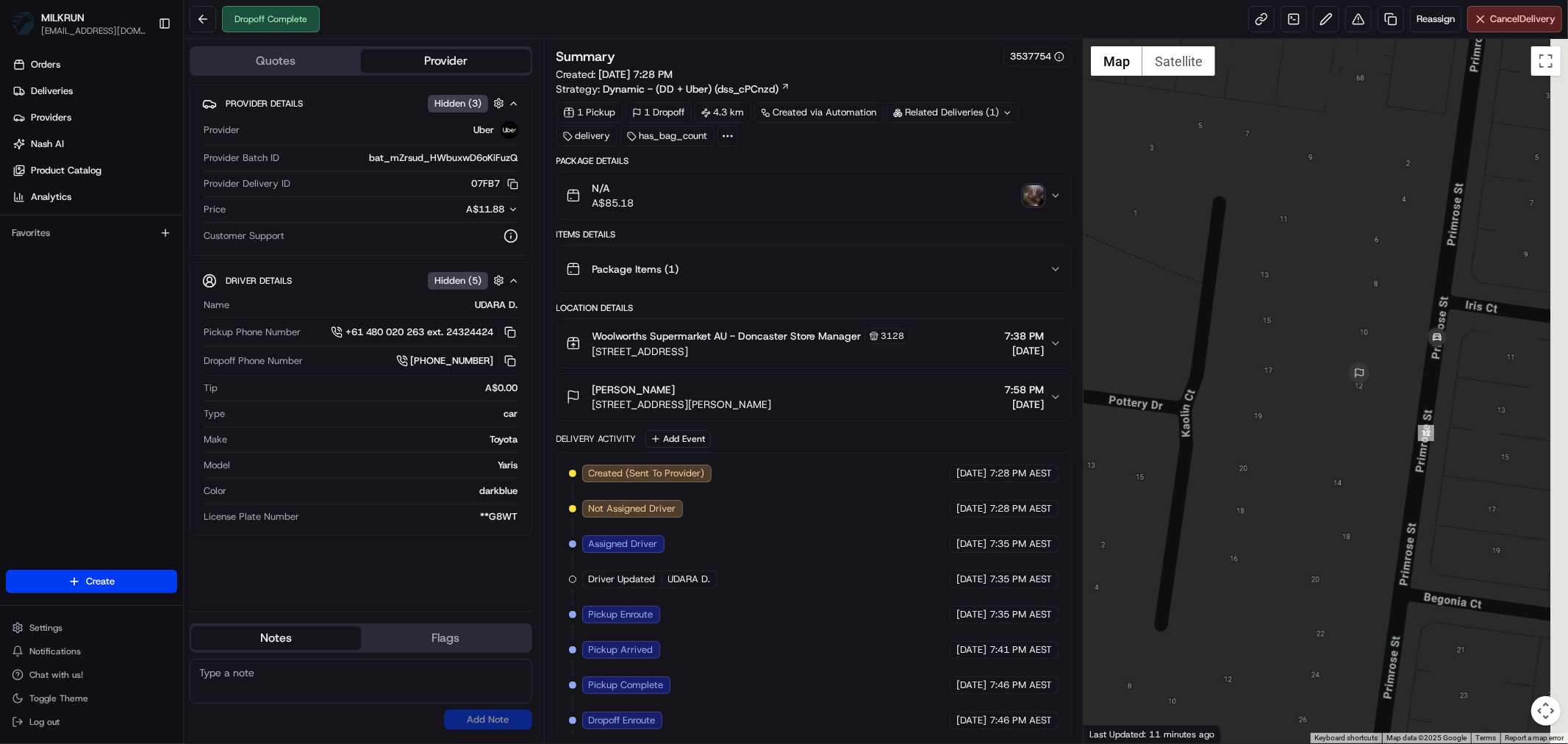
drag, startPoint x: 1363, startPoint y: 501, endPoint x: 1334, endPoint y: 520, distance: 34.7
click at [1334, 520] on div at bounding box center [1325, 391] width 485 height 704
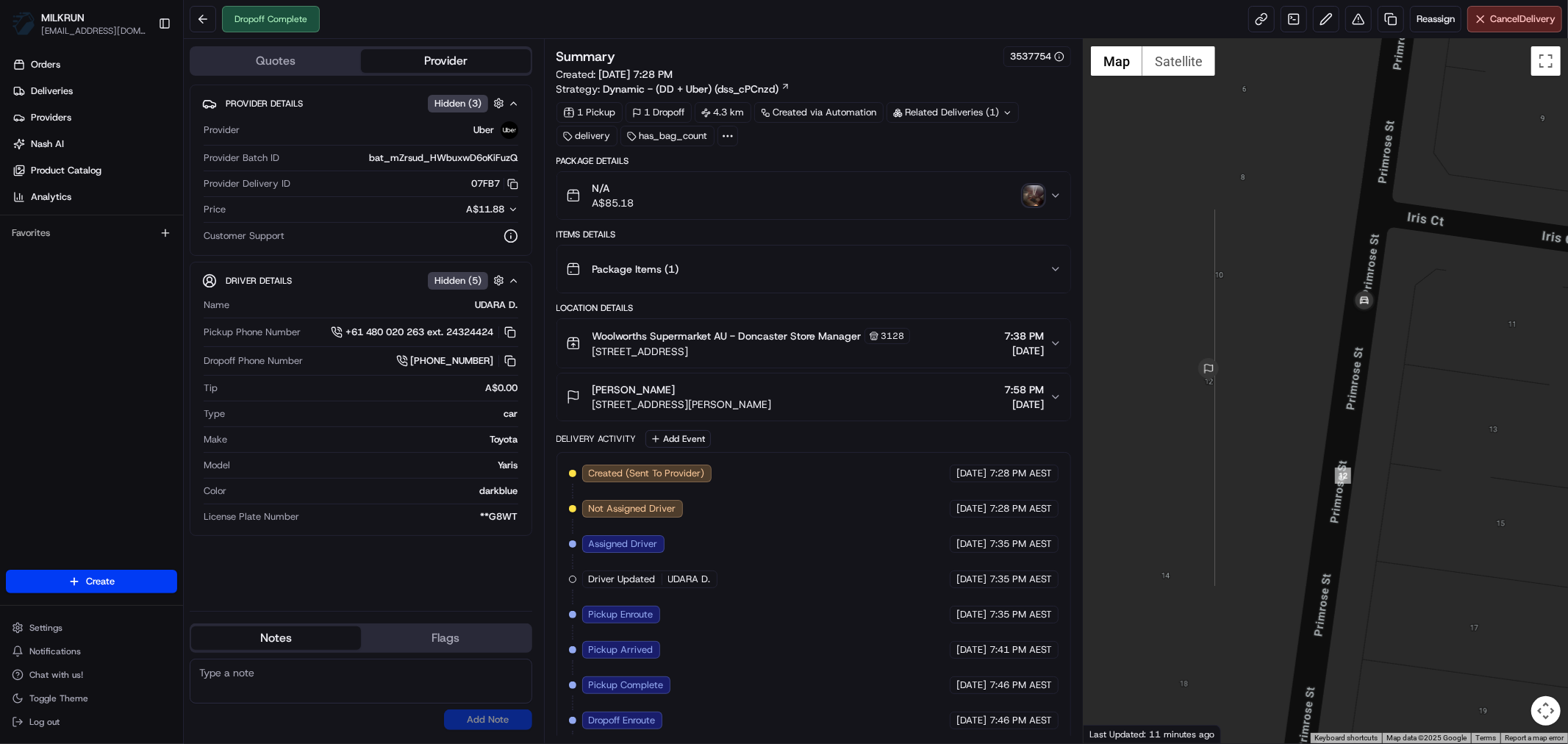
drag, startPoint x: 1430, startPoint y: 498, endPoint x: 1288, endPoint y: 586, distance: 167.1
click at [1288, 586] on div at bounding box center [1325, 391] width 485 height 704
click at [1056, 200] on icon "button" at bounding box center [1056, 195] width 11 height 11
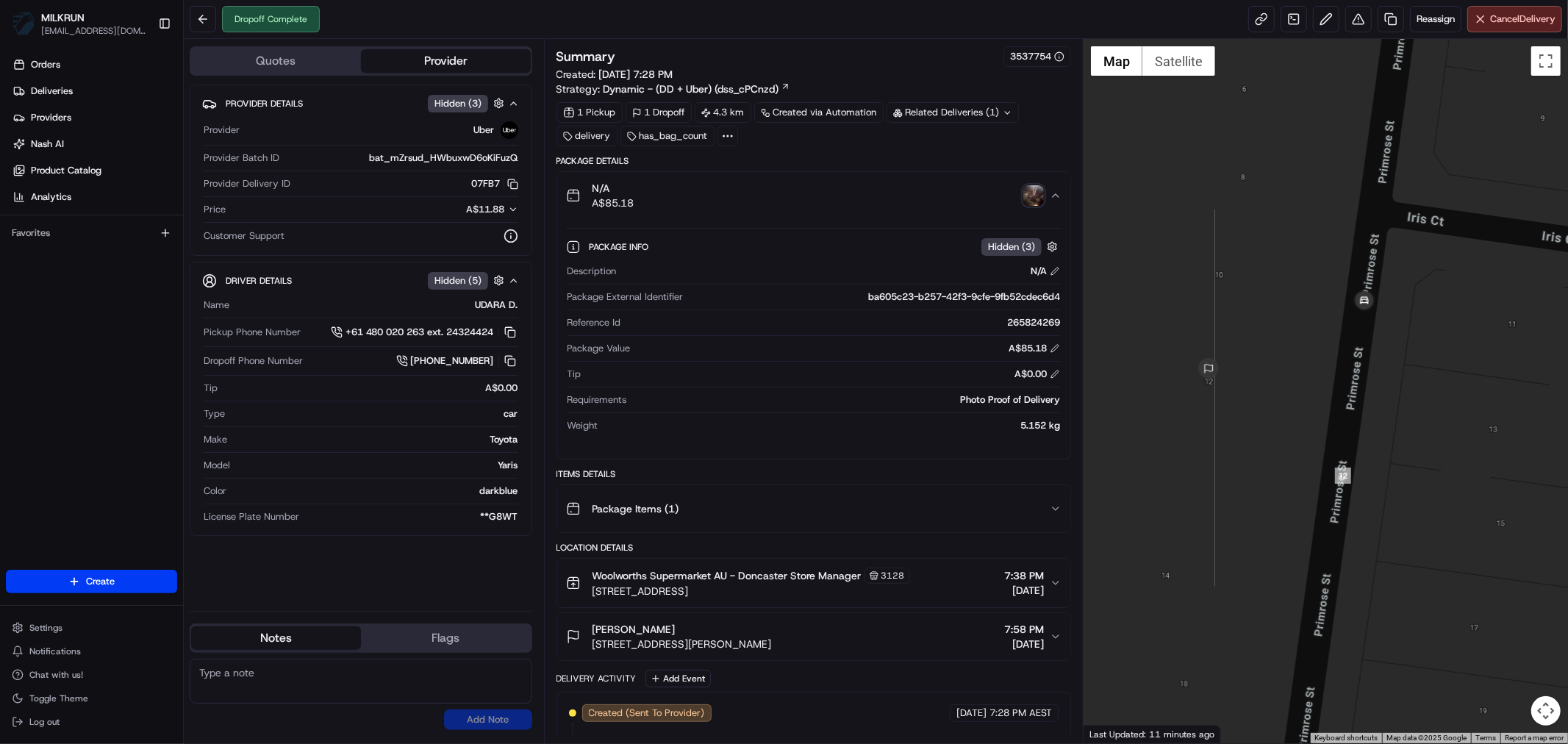
click at [1055, 200] on icon "button" at bounding box center [1056, 195] width 11 height 11
